Goal: Information Seeking & Learning: Find specific fact

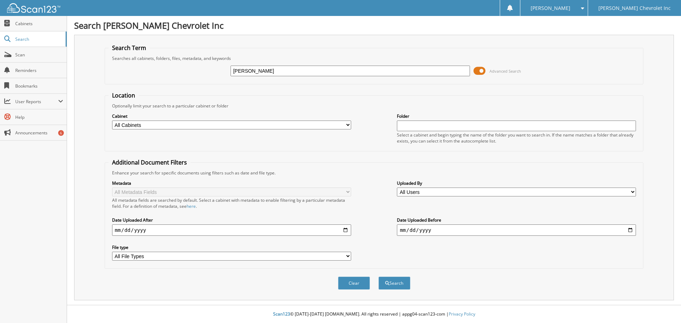
type input "[PERSON_NAME]"
click at [482, 71] on span at bounding box center [480, 71] width 12 height 11
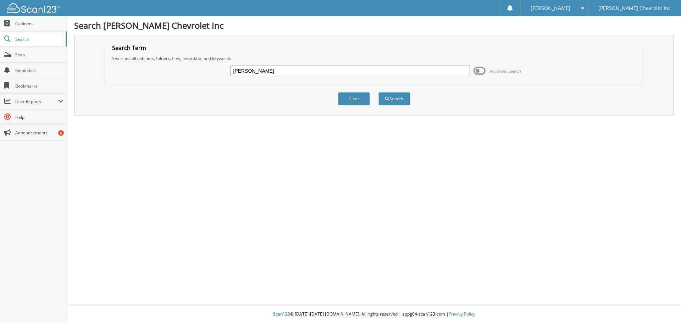
click at [477, 70] on span at bounding box center [480, 71] width 12 height 11
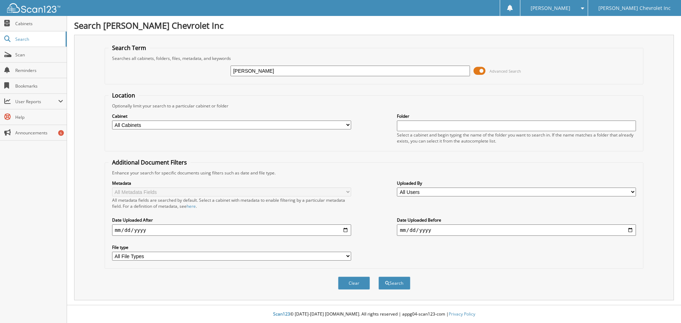
drag, startPoint x: 346, startPoint y: 123, endPoint x: 323, endPoint y: 129, distance: 23.7
click at [346, 123] on select "All Cabinets ACCOUNTS PAYABLE AUDIT AUTOMATE SERVICE RO CAR DEALS CDK SERVICE R…" at bounding box center [231, 125] width 239 height 9
select select "19507"
click at [112, 121] on select "All Cabinets ACCOUNTS PAYABLE AUDIT AUTOMATE SERVICE RO CAR DEALS CDK SERVICE R…" at bounding box center [231, 125] width 239 height 9
click at [400, 283] on button "Search" at bounding box center [395, 283] width 32 height 13
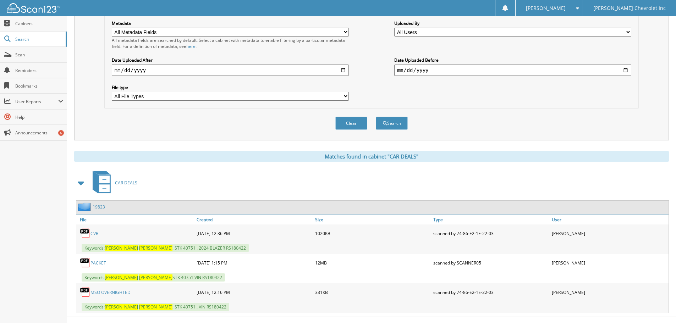
scroll to position [172, 0]
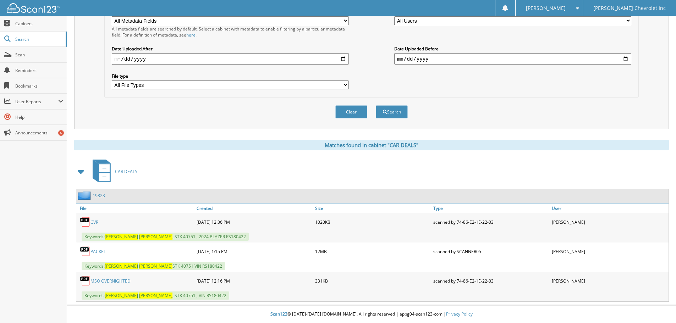
click at [98, 250] on link "PACKET" at bounding box center [98, 252] width 16 height 6
click at [96, 252] on link "PACKET" at bounding box center [98, 252] width 16 height 6
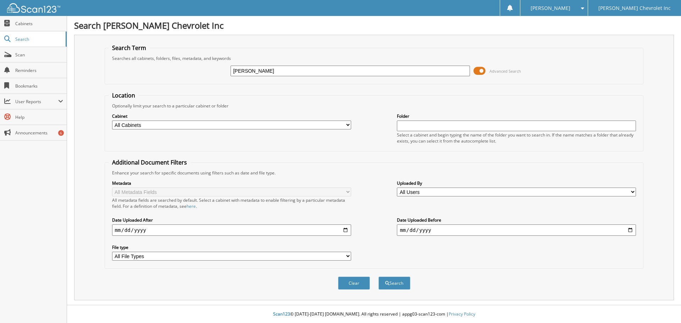
type input "[PERSON_NAME]"
click at [480, 71] on span at bounding box center [480, 71] width 12 height 11
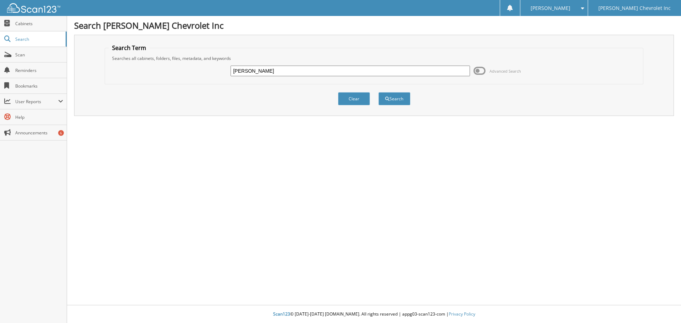
click at [479, 71] on span at bounding box center [480, 71] width 12 height 11
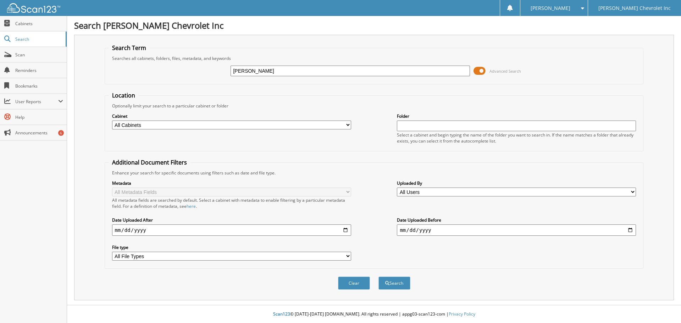
click at [345, 125] on select "All Cabinets ACCOUNTS PAYABLE AUDIT AUTOMATE SERVICE RO CAR DEALS CDK SERVICE R…" at bounding box center [231, 125] width 239 height 9
select select "19507"
click at [112, 121] on select "All Cabinets ACCOUNTS PAYABLE AUDIT AUTOMATE SERVICE RO CAR DEALS CDK SERVICE R…" at bounding box center [231, 125] width 239 height 9
click at [394, 284] on button "Search" at bounding box center [395, 283] width 32 height 13
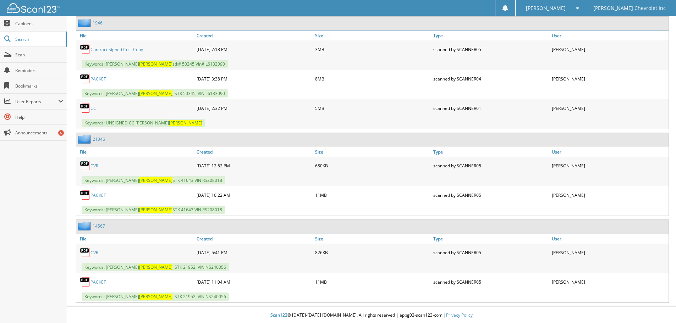
scroll to position [432, 0]
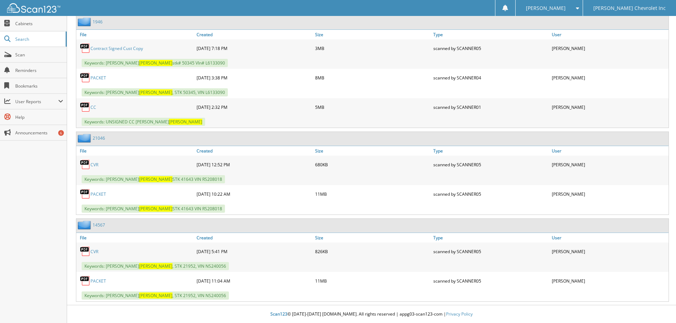
click at [98, 278] on link "PACKET" at bounding box center [98, 281] width 16 height 6
